Goal: Find specific page/section: Find specific page/section

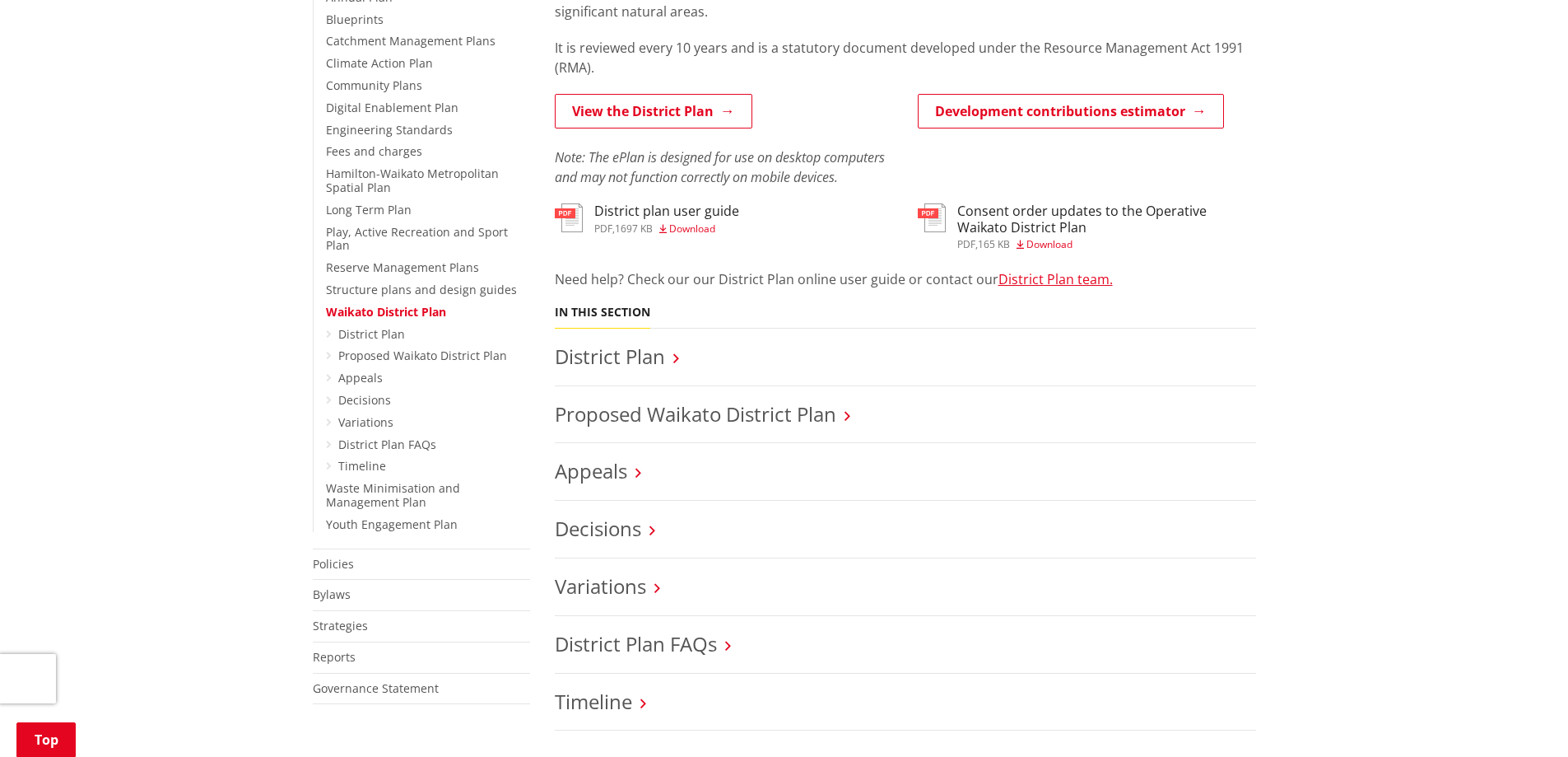
scroll to position [494, 0]
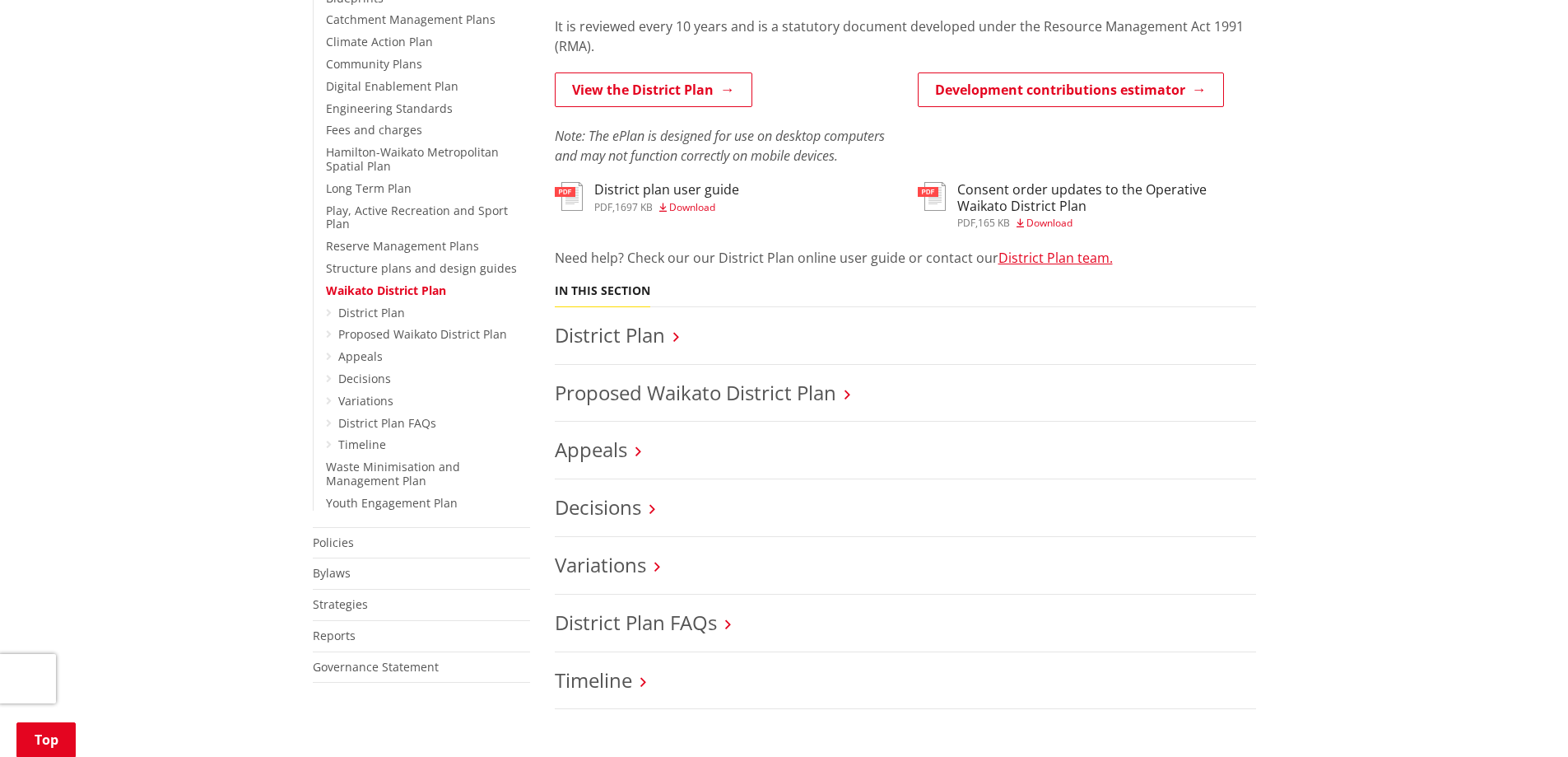
click at [843, 394] on h3 "Proposed Waikato District Plan" at bounding box center [905, 393] width 702 height 24
click at [850, 394] on icon at bounding box center [847, 395] width 6 height 15
click at [850, 393] on icon at bounding box center [847, 395] width 6 height 15
click at [789, 390] on link "Proposed Waikato District Plan" at bounding box center [695, 392] width 281 height 27
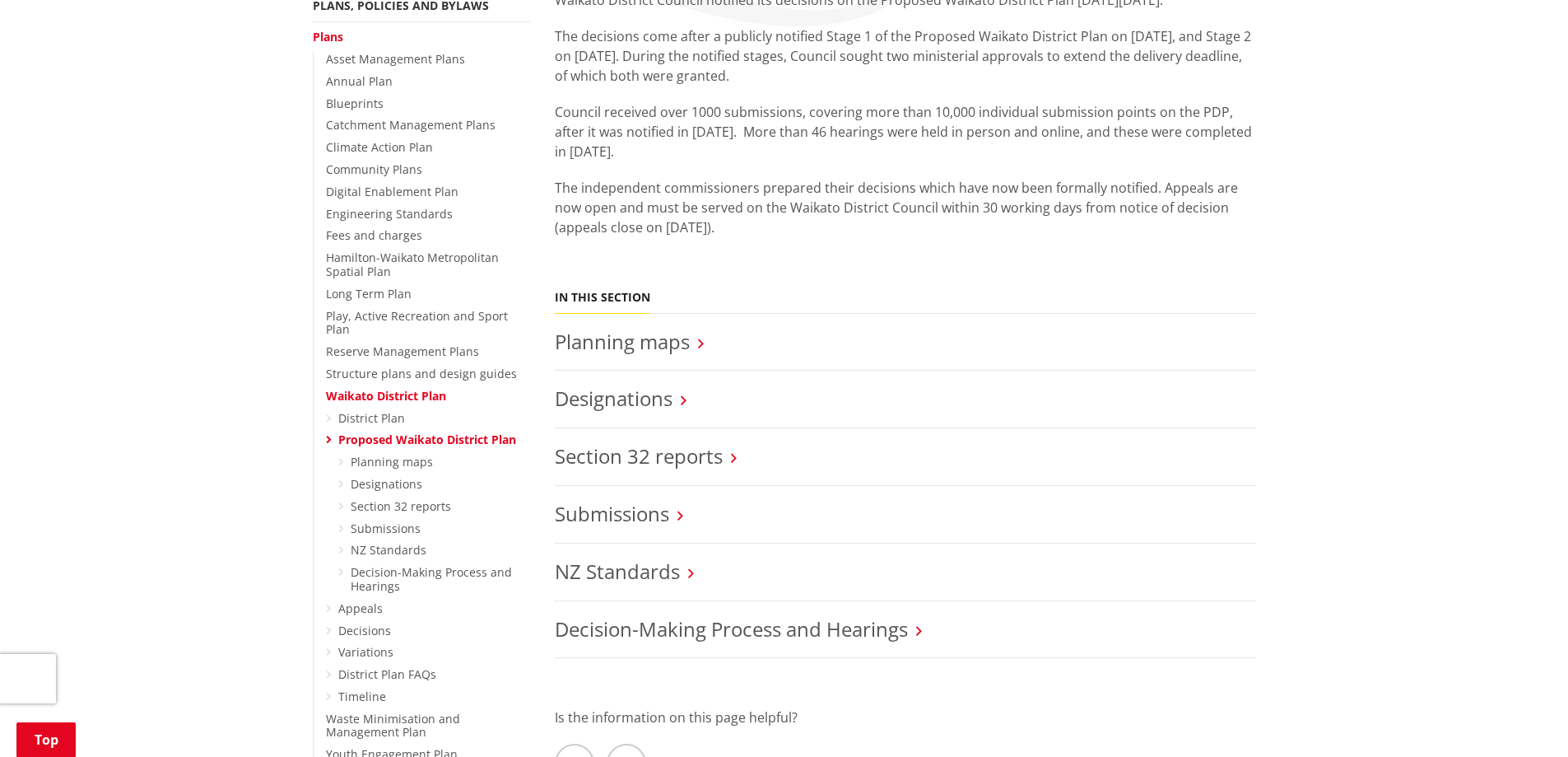
scroll to position [329, 0]
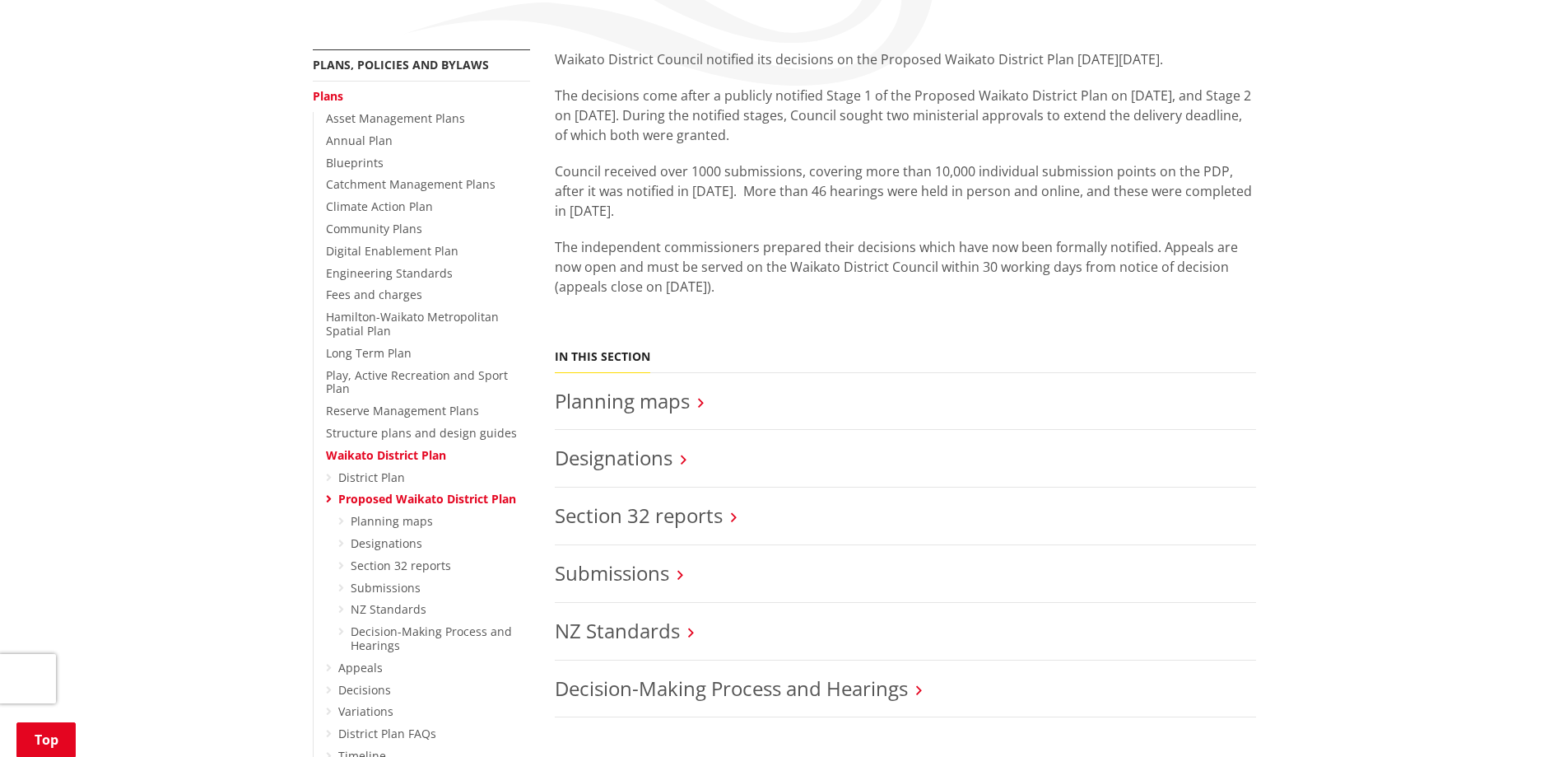
click at [703, 404] on icon at bounding box center [701, 403] width 6 height 15
click at [673, 400] on link "Planning maps" at bounding box center [622, 400] width 135 height 27
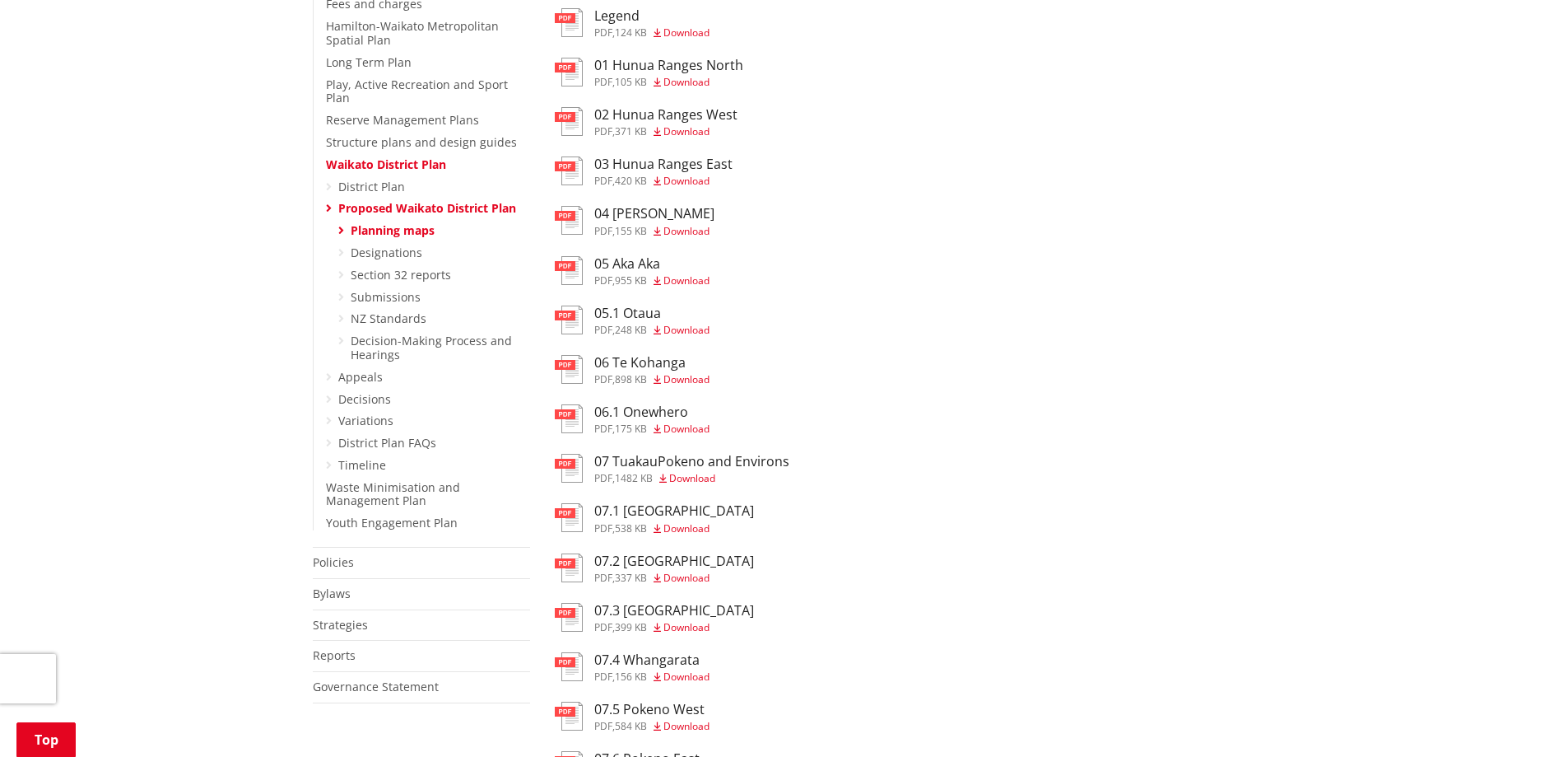
scroll to position [659, 0]
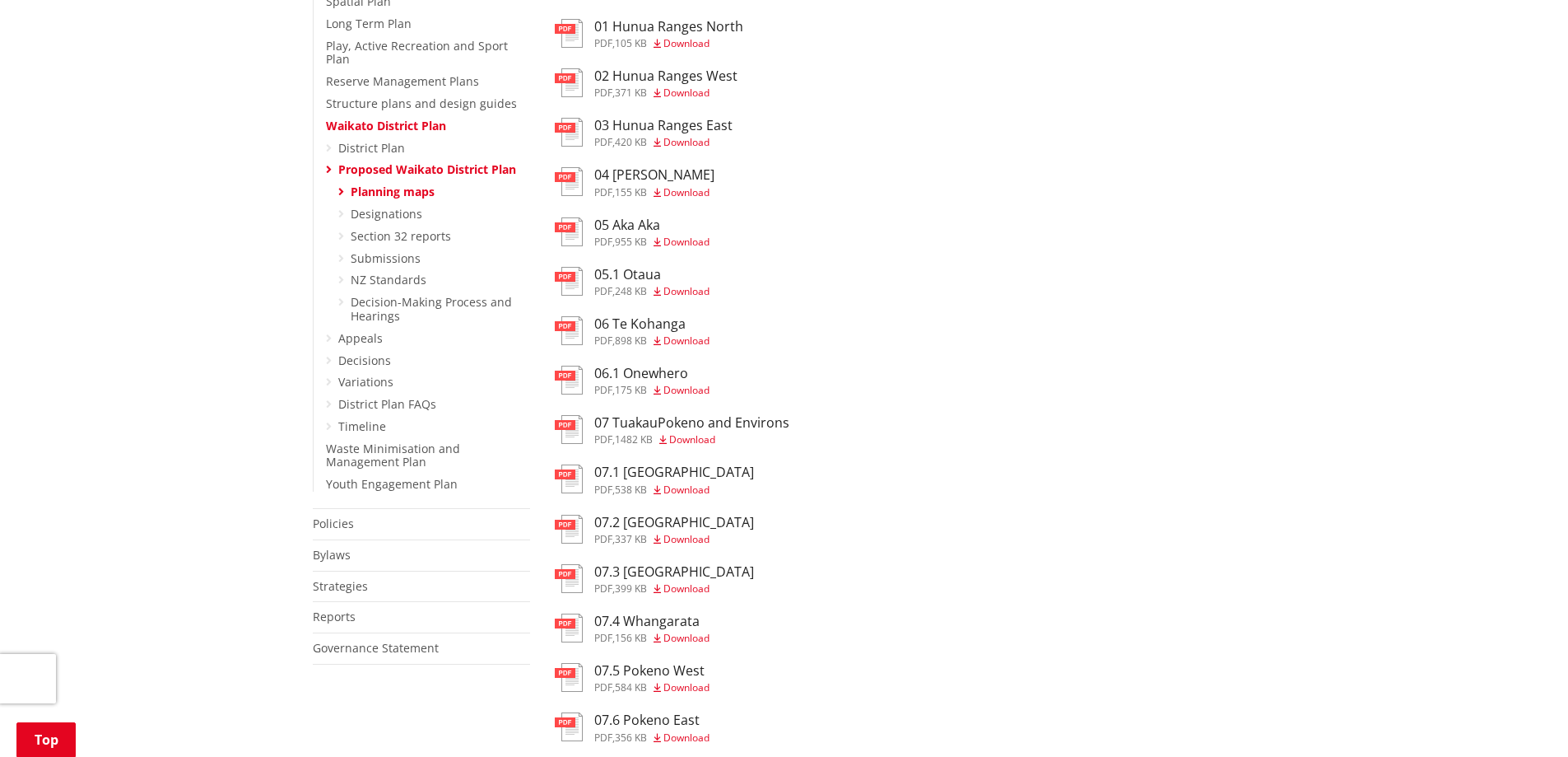
click at [690, 422] on h3 "07 TuakauPokeno and Environs" at bounding box center [692, 422] width 195 height 16
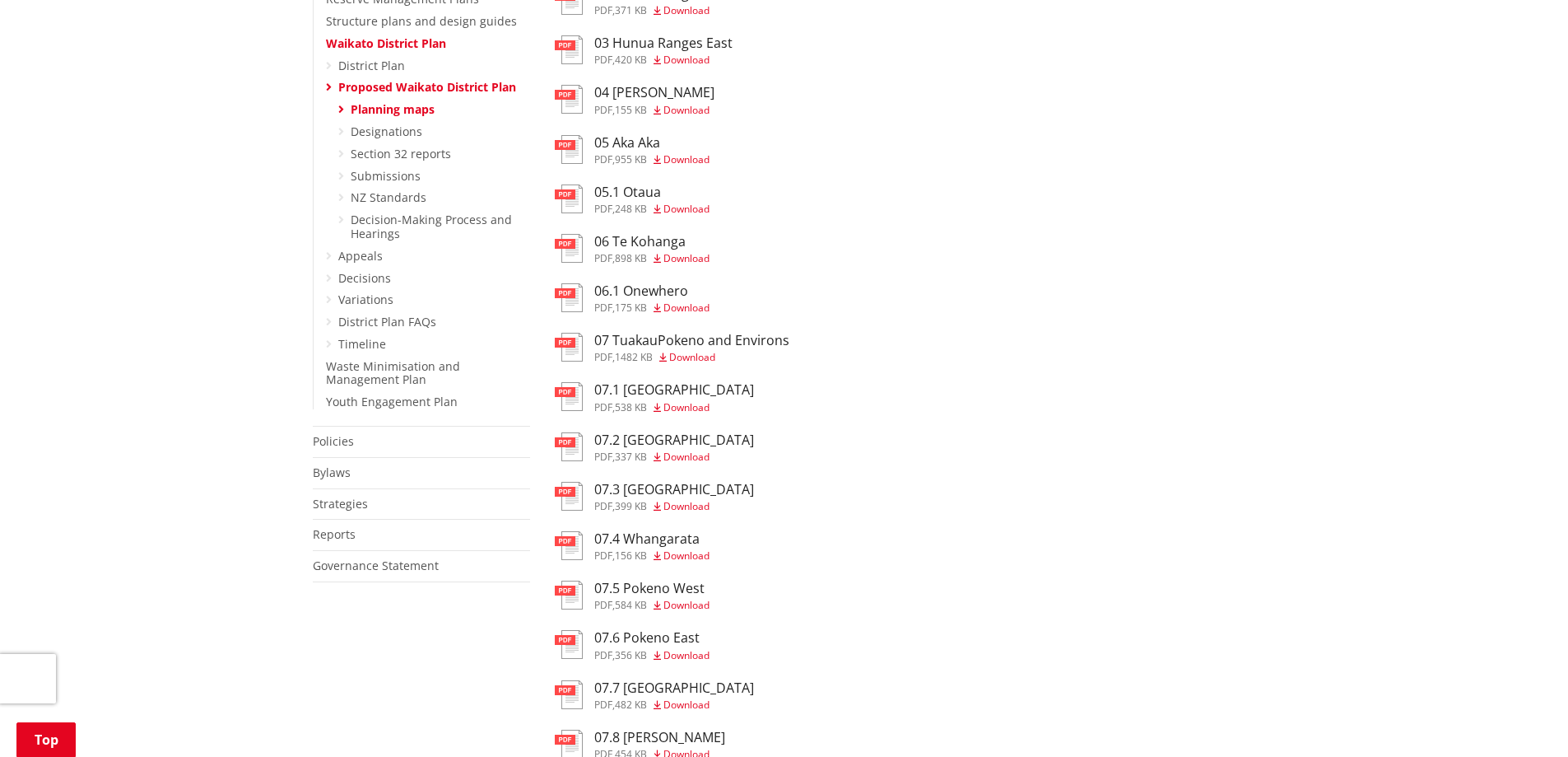
click at [692, 409] on span "Download" at bounding box center [686, 407] width 46 height 14
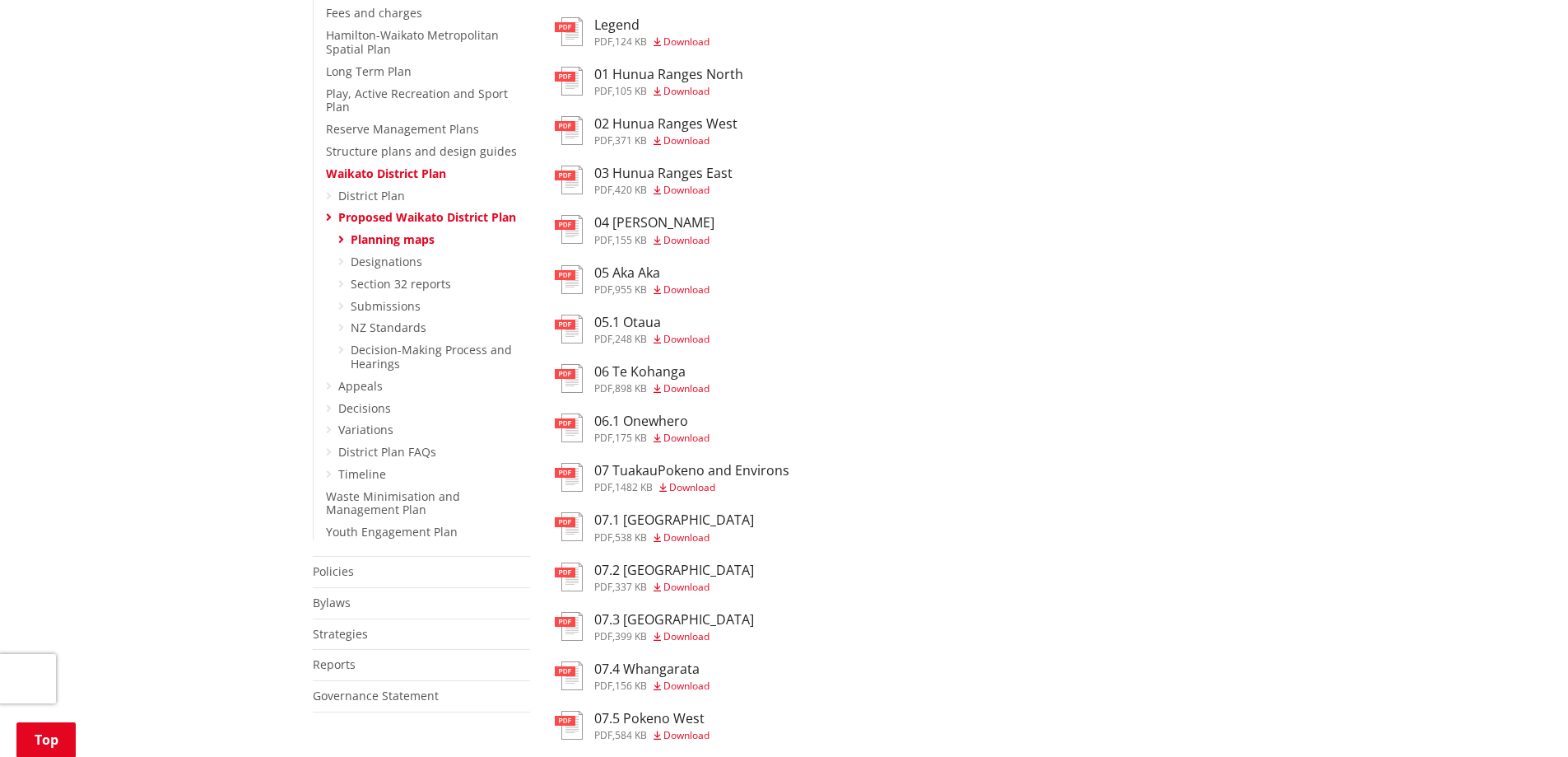
scroll to position [329, 0]
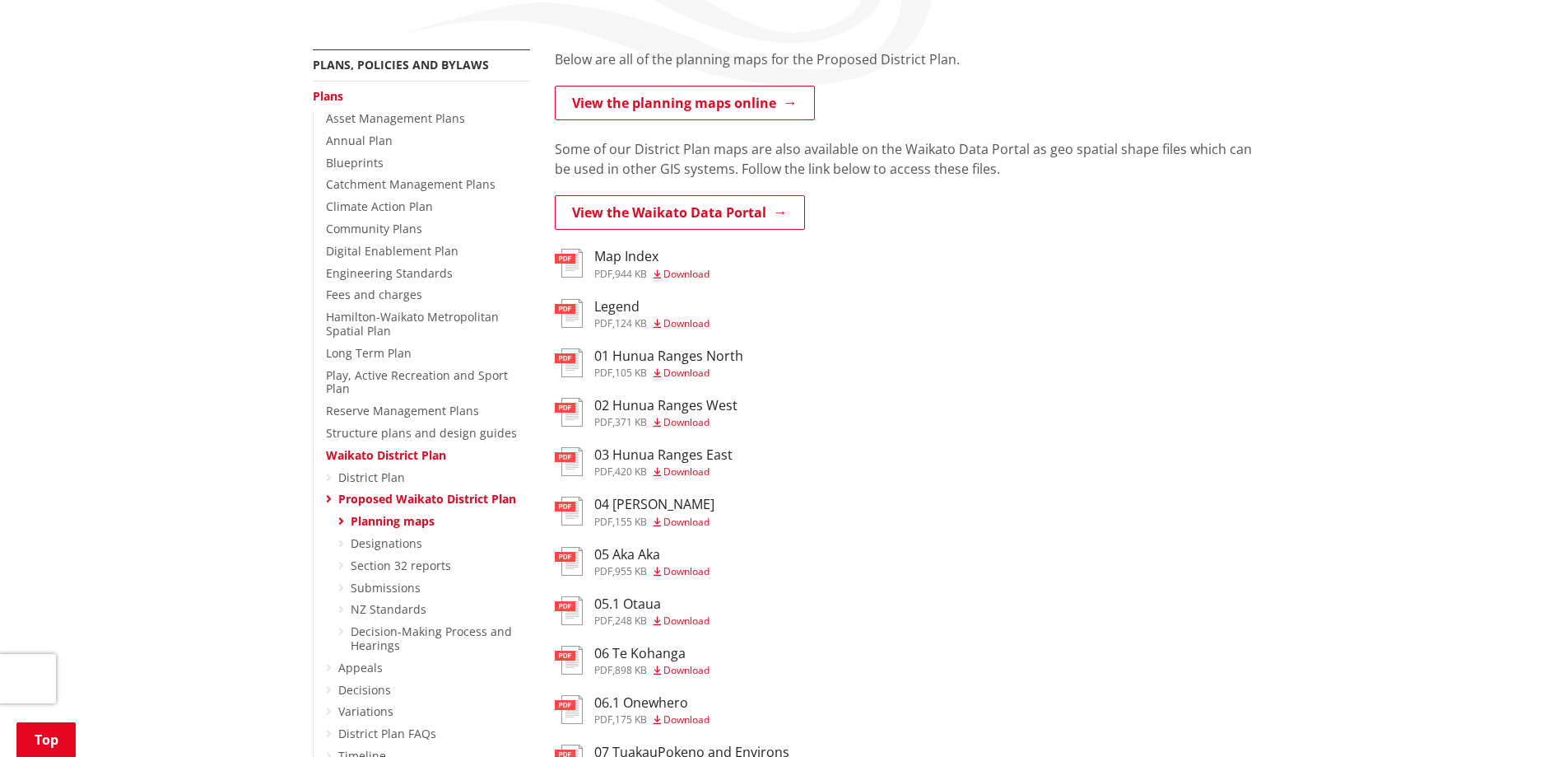
click at [616, 303] on h3 "Legend" at bounding box center [652, 307] width 115 height 16
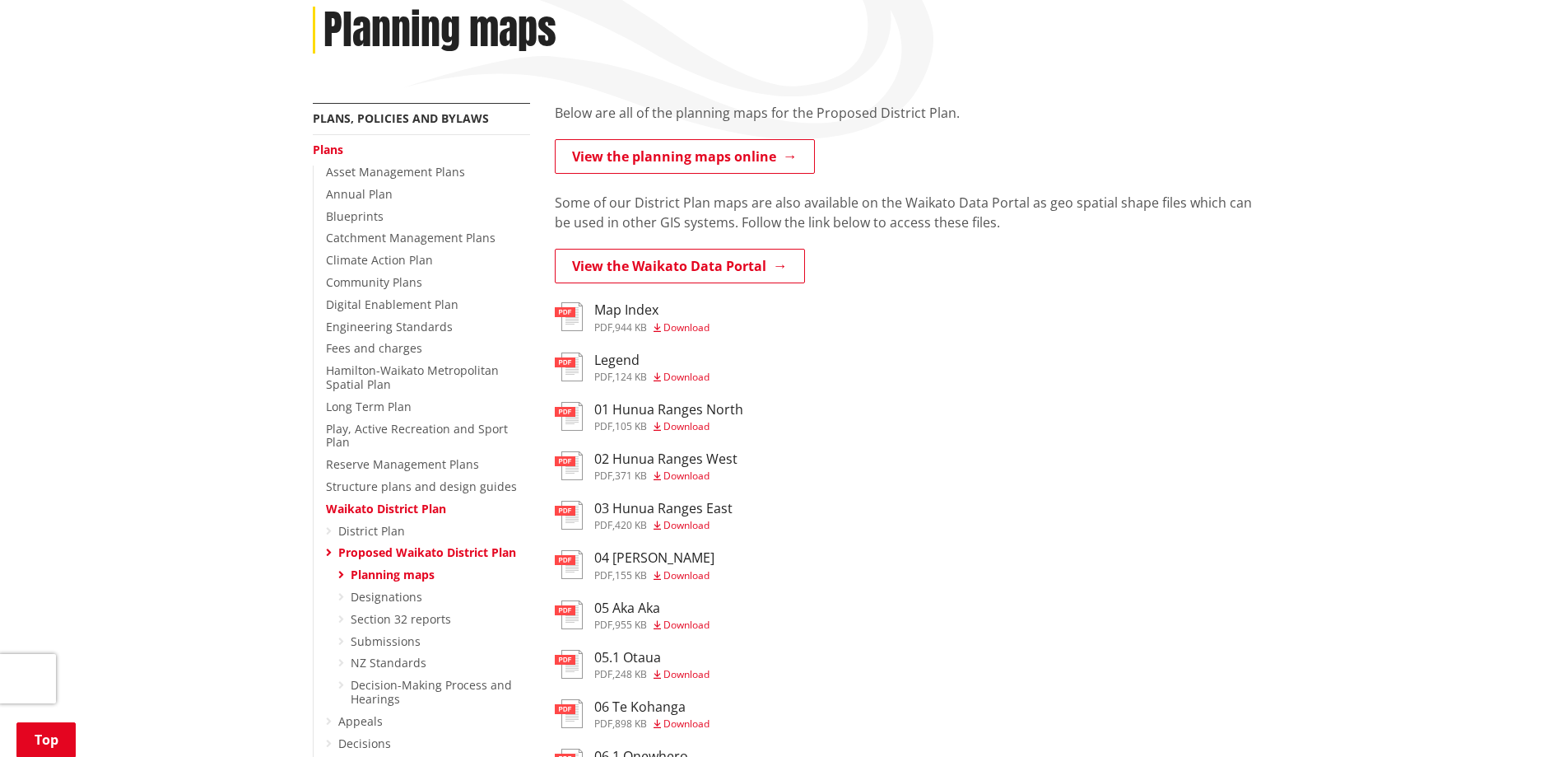
scroll to position [247, 0]
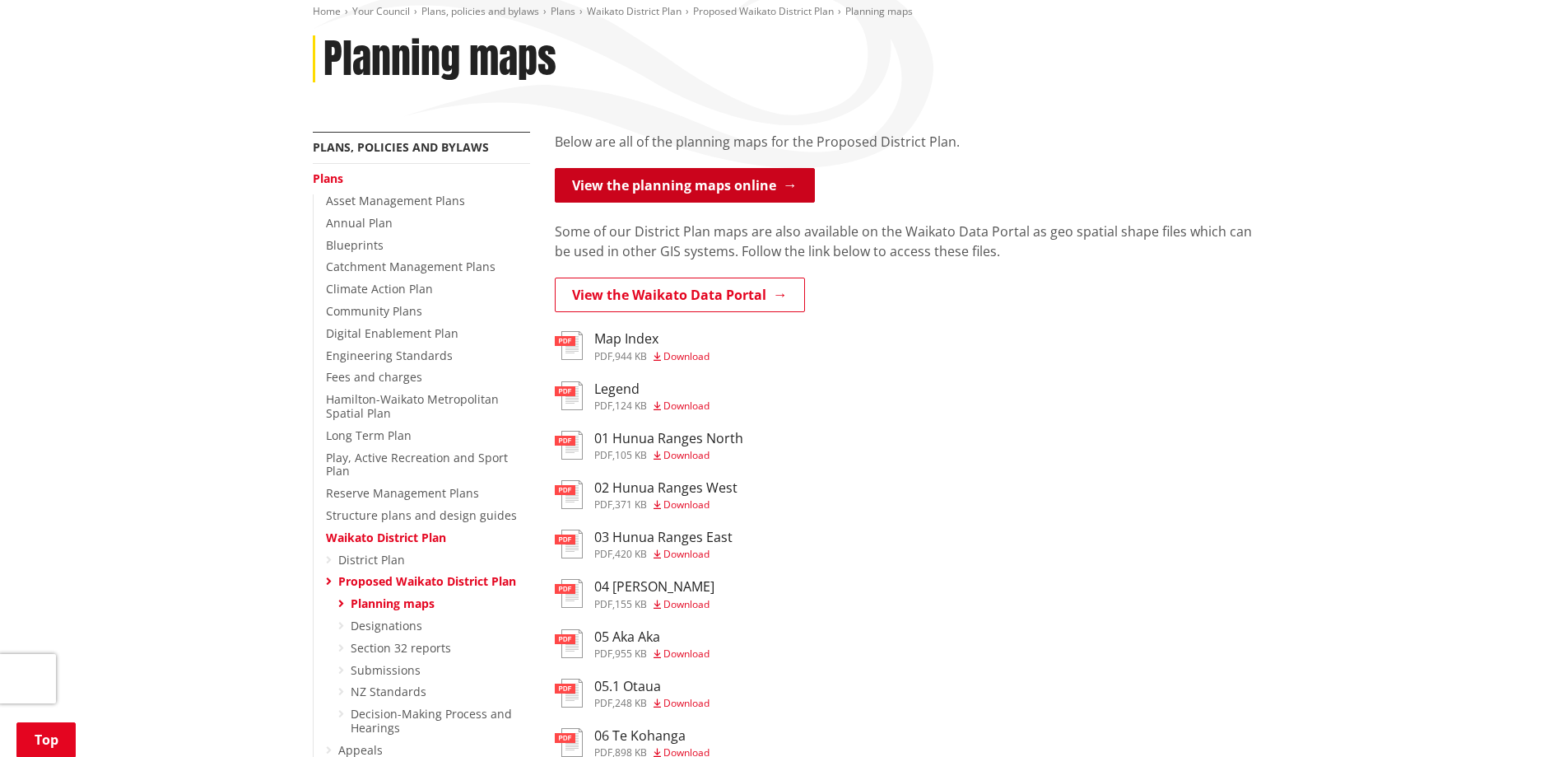
click at [737, 185] on link "View the planning maps online" at bounding box center [685, 185] width 260 height 35
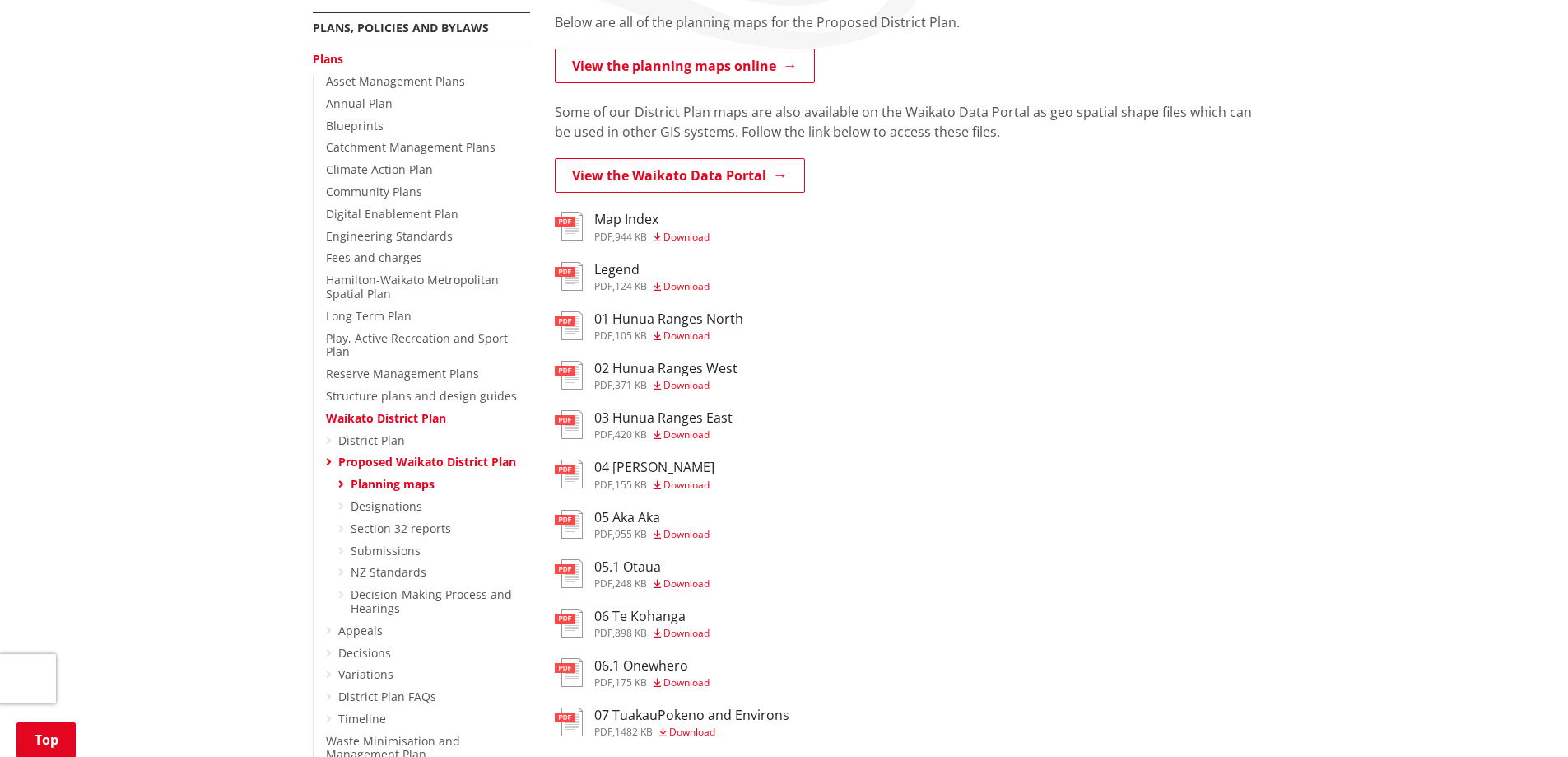
scroll to position [411, 0]
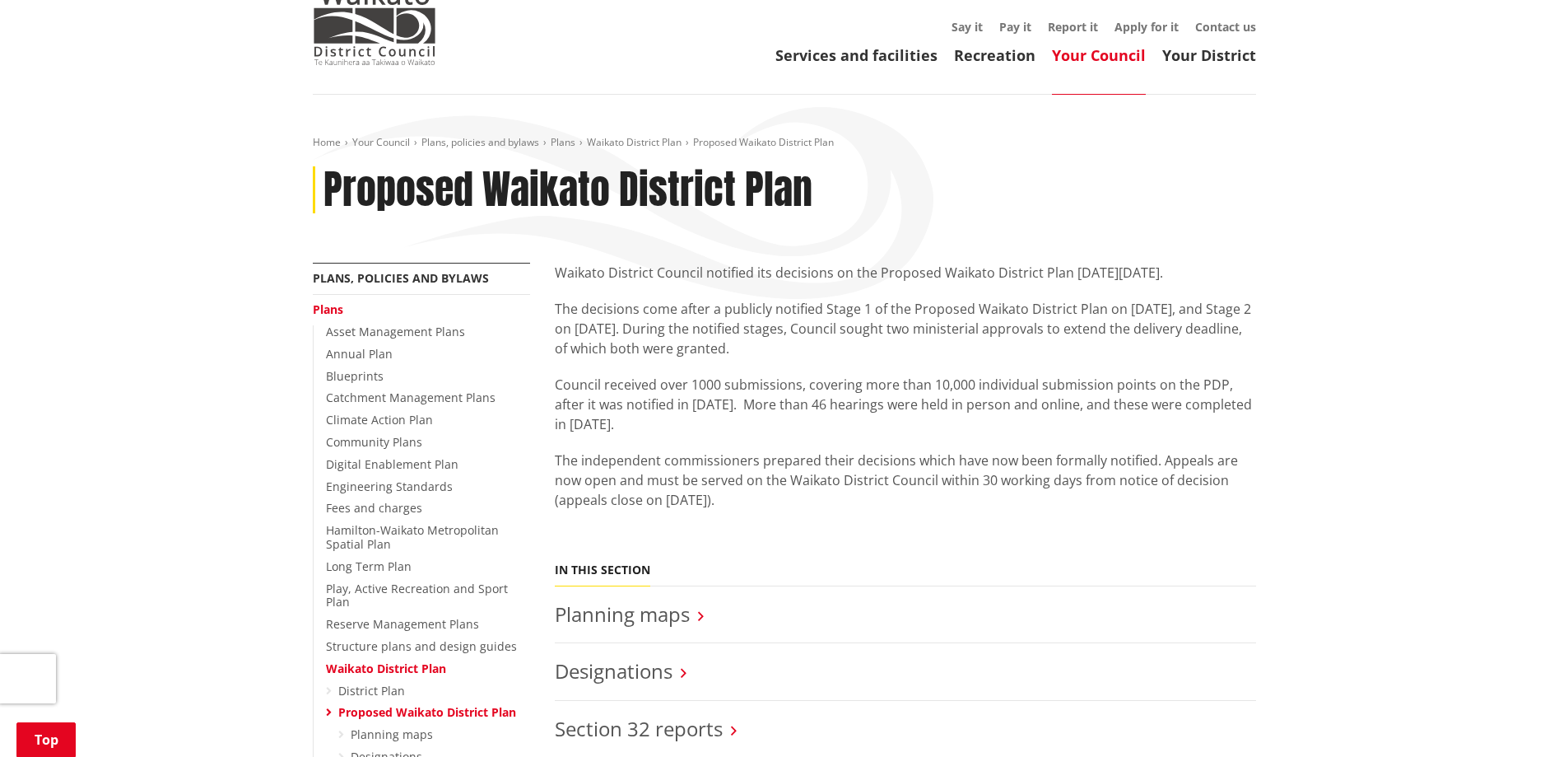
scroll to position [82, 0]
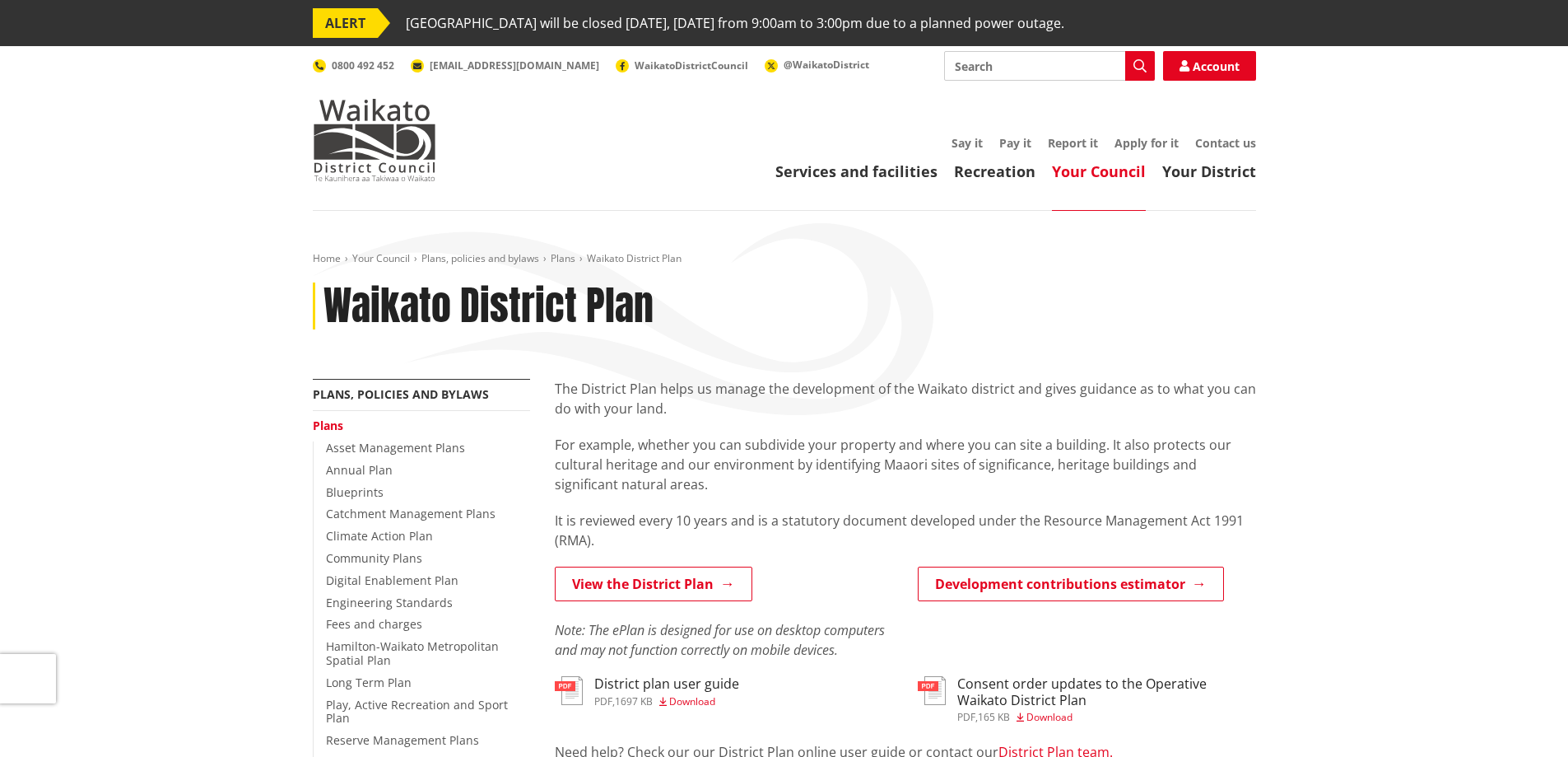
scroll to position [494, 0]
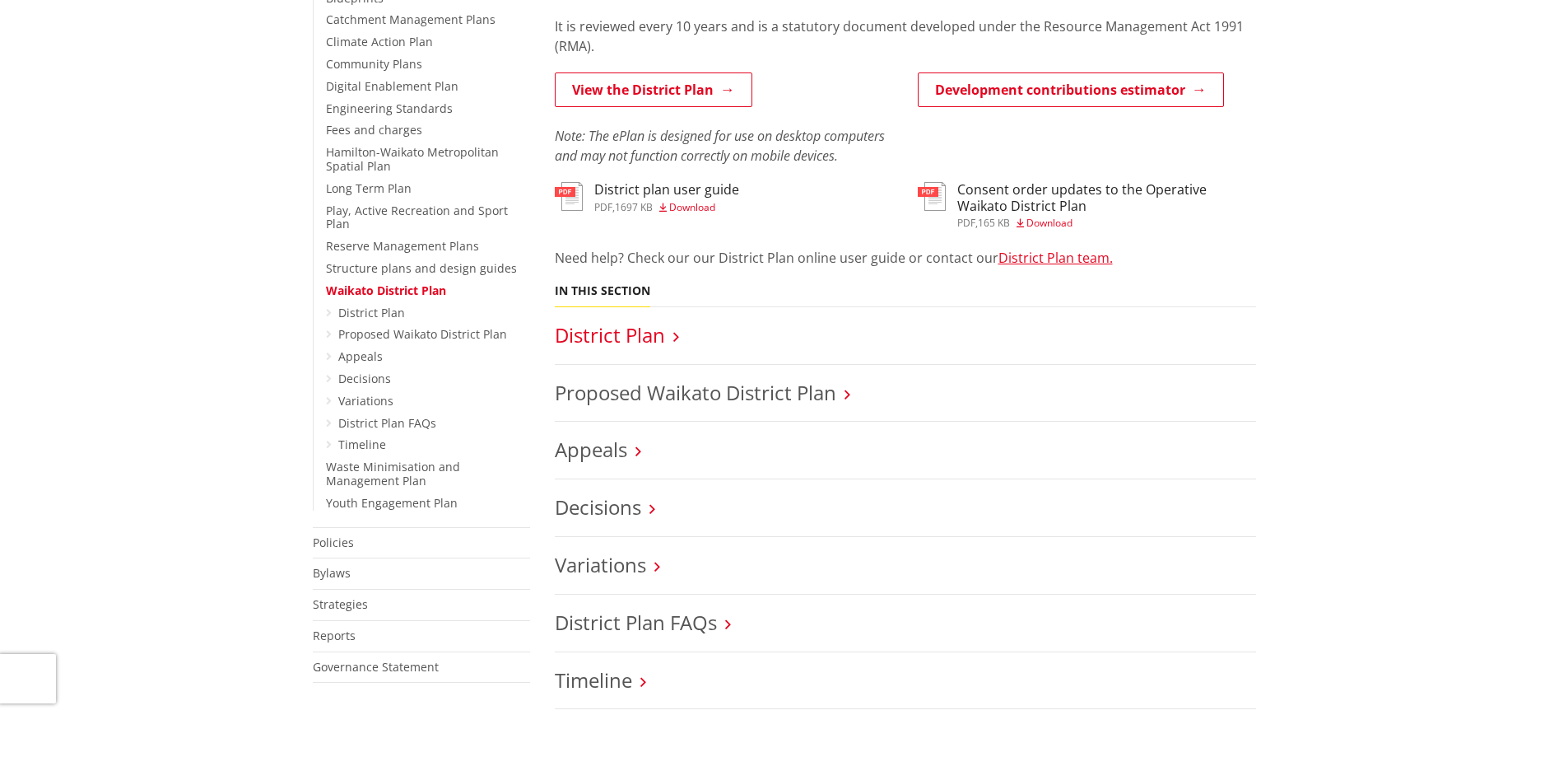
click at [638, 335] on link "District Plan" at bounding box center [610, 335] width 111 height 27
click at [387, 282] on link "Waikato District Plan" at bounding box center [386, 290] width 120 height 16
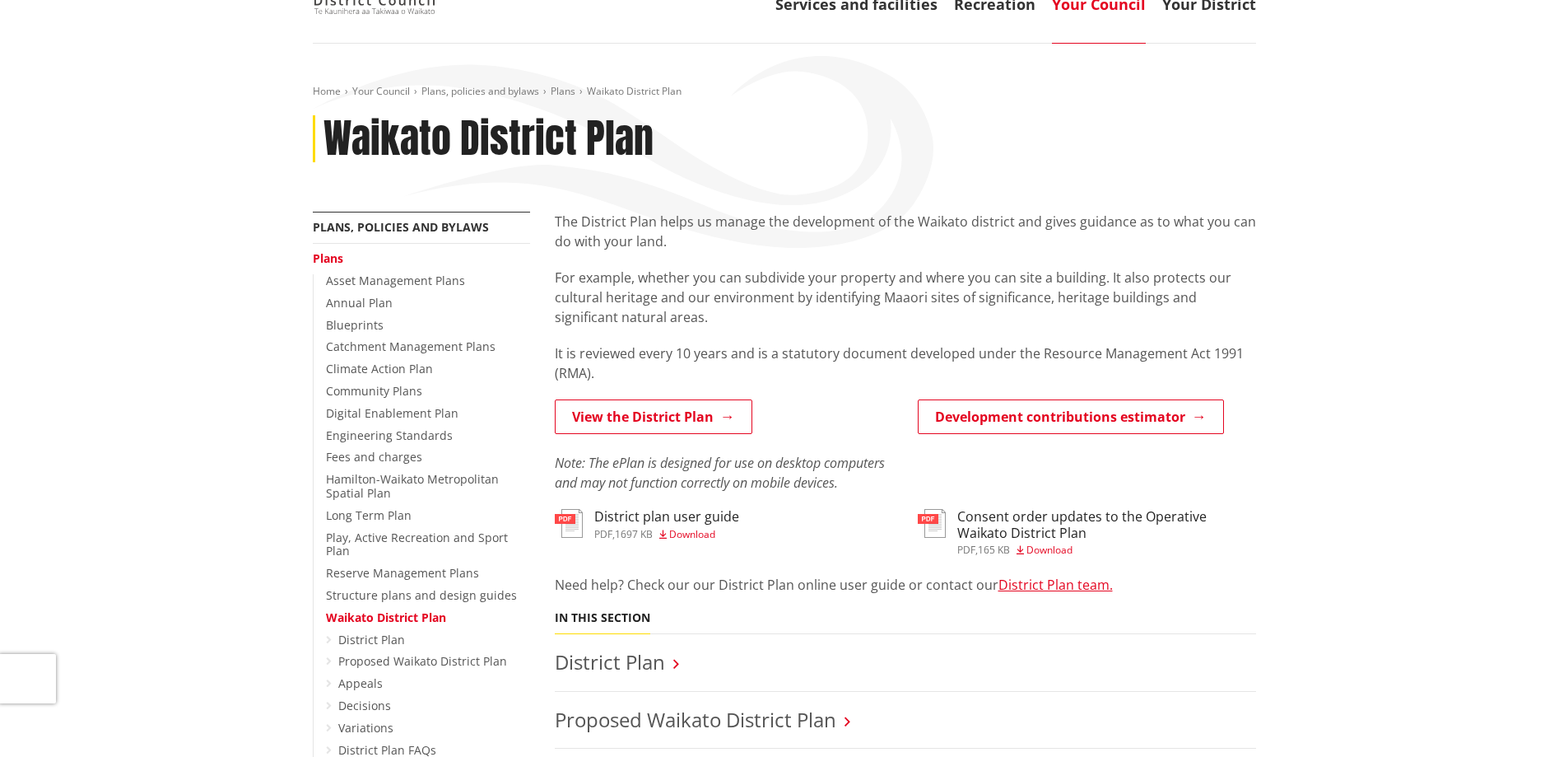
scroll to position [247, 0]
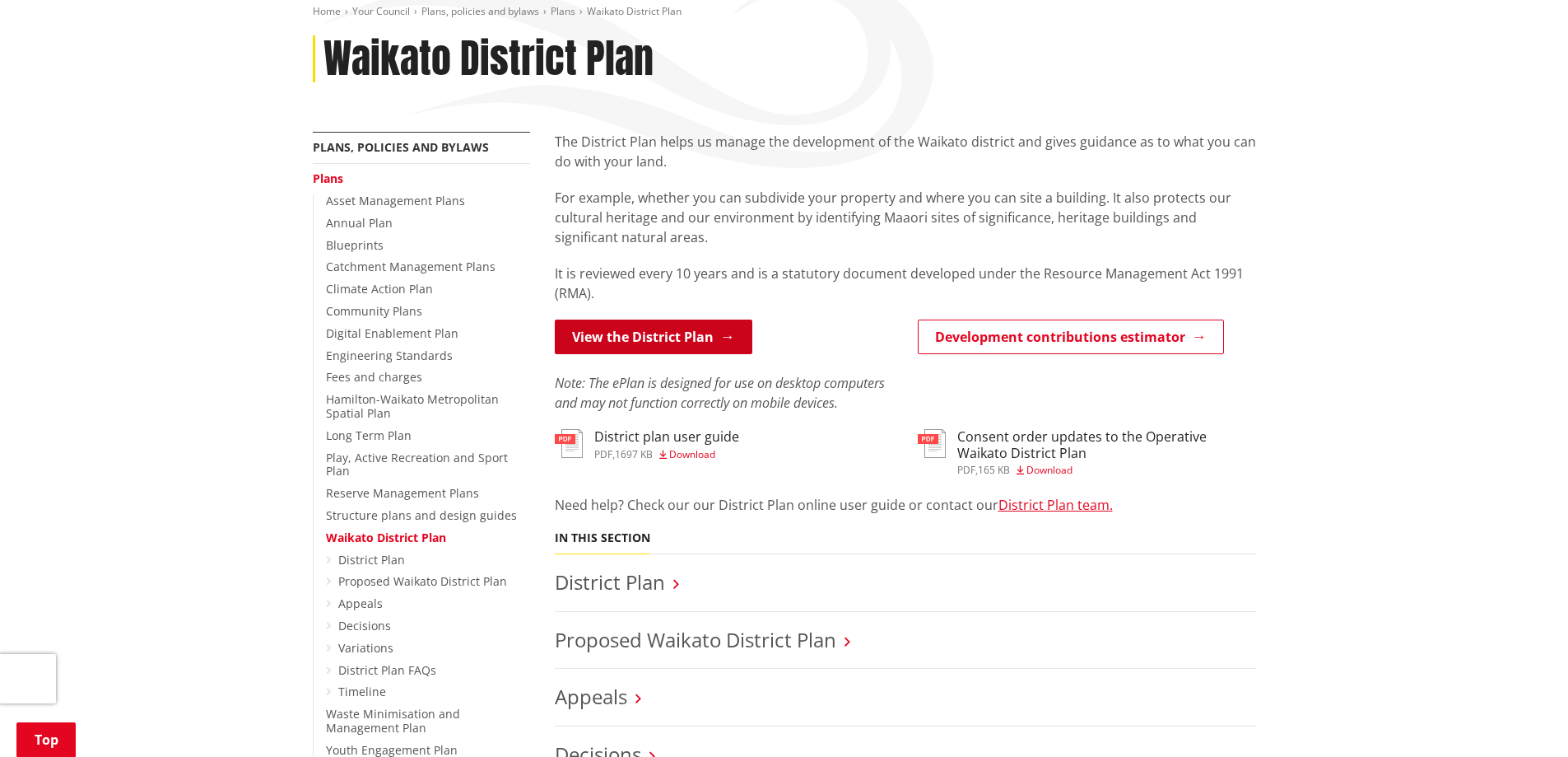
click at [661, 335] on link "View the District Plan" at bounding box center [654, 336] width 198 height 35
